Goal: Information Seeking & Learning: Learn about a topic

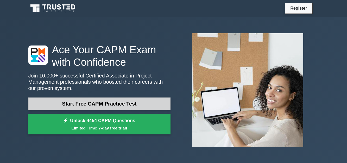
click at [39, 101] on link "Start Free CAPM Practice Test" at bounding box center [99, 104] width 142 height 13
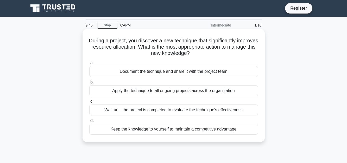
click at [145, 106] on div "Wait until the project is completed to evaluate the technique's effectiveness" at bounding box center [173, 110] width 169 height 11
click at [89, 103] on input "c. Wait until the project is completed to evaluate the technique's effectiveness" at bounding box center [89, 101] width 0 height 3
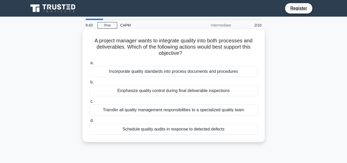
click at [145, 113] on div "Transfer all quality management responsibilities to a specialized quality team" at bounding box center [173, 110] width 169 height 11
click at [89, 103] on input "c. Transfer all quality management responsibilities to a specialized quality te…" at bounding box center [89, 101] width 0 height 3
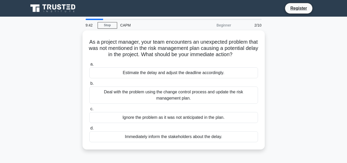
click at [145, 113] on div "Ignore the problem as it was not anticipated in the plan." at bounding box center [173, 117] width 169 height 11
click at [89, 111] on input "c. Ignore the problem as it was not anticipated in the plan." at bounding box center [89, 109] width 0 height 3
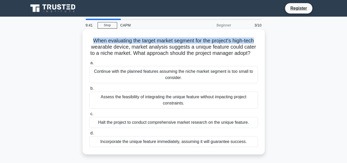
drag, startPoint x: 145, startPoint y: 113, endPoint x: 244, endPoint y: 41, distance: 122.4
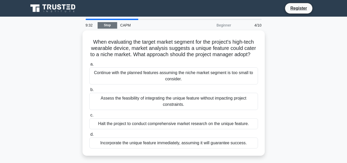
click at [107, 26] on link "Stop" at bounding box center [108, 25] width 20 height 7
